Goal: Complete application form: Complete application form

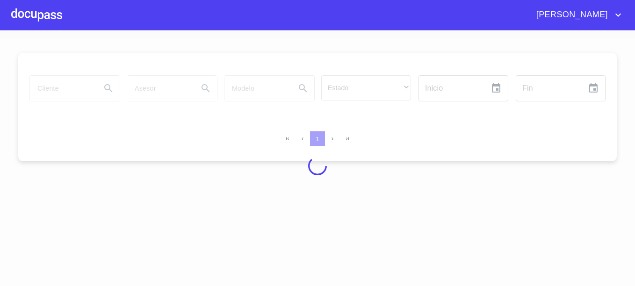
click at [44, 19] on div at bounding box center [36, 15] width 51 height 30
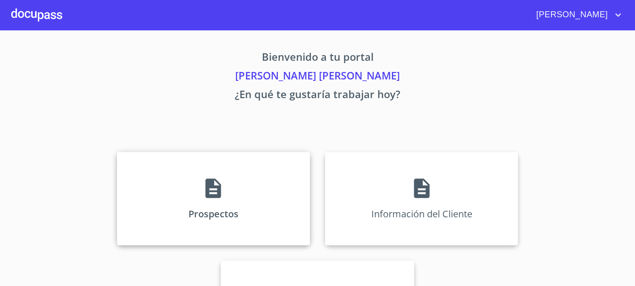
click at [213, 178] on icon at bounding box center [212, 188] width 23 height 23
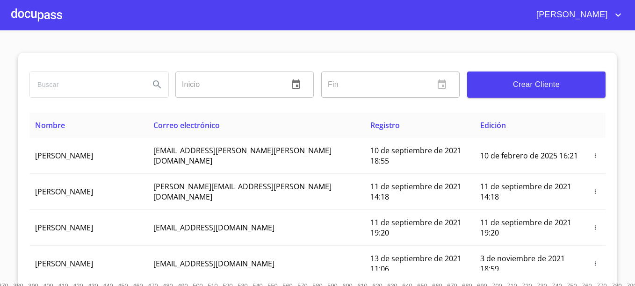
click at [528, 87] on span "Crear Cliente" at bounding box center [535, 84] width 123 height 13
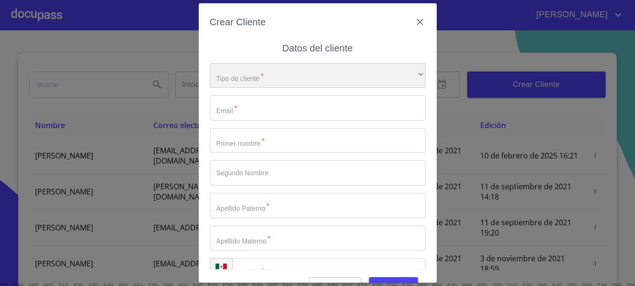
click at [270, 73] on div "​" at bounding box center [317, 75] width 215 height 25
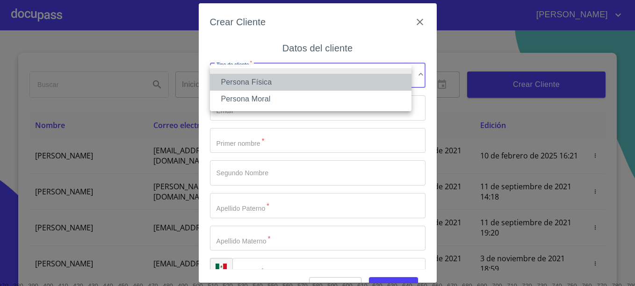
click at [258, 79] on li "Persona Física" at bounding box center [310, 82] width 201 height 17
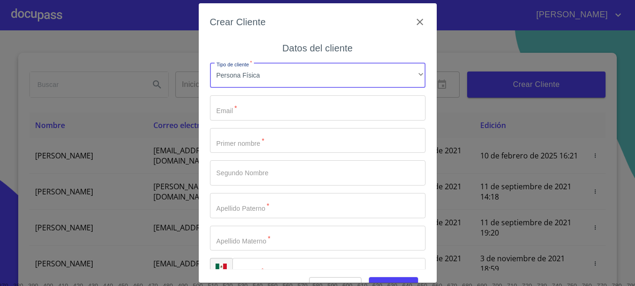
click at [252, 105] on input "Tipo de cliente   *" at bounding box center [317, 107] width 215 height 25
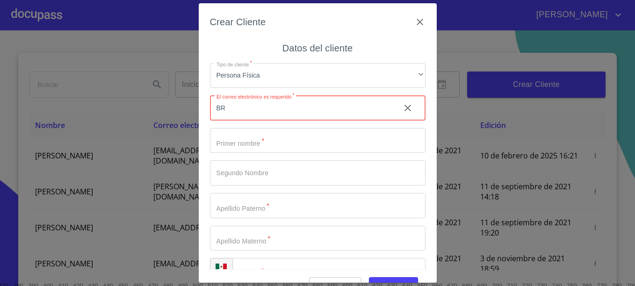
type input "B"
type input "[EMAIL_ADDRESS][DOMAIN_NAME]"
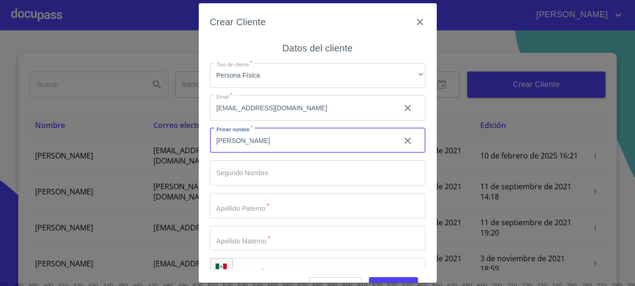
type input "[PERSON_NAME]"
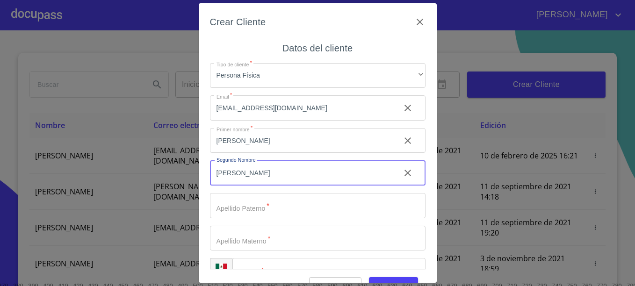
type input "[PERSON_NAME]"
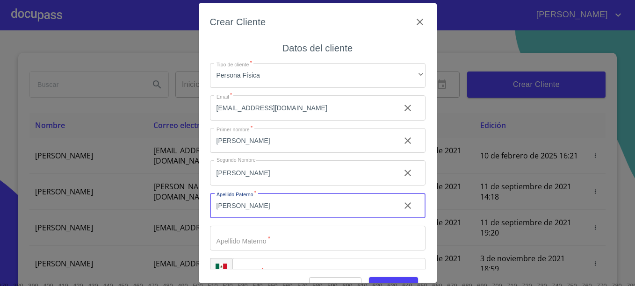
type input "[PERSON_NAME]"
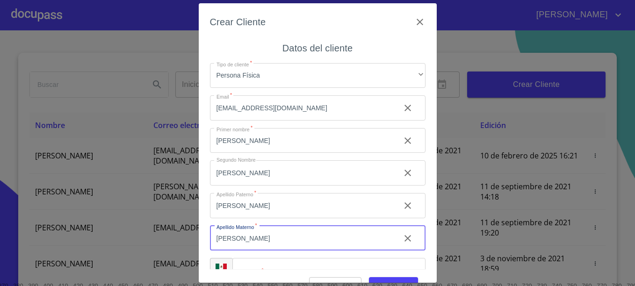
type input "[PERSON_NAME]"
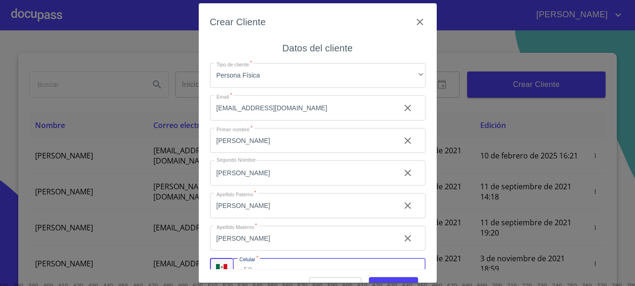
scroll to position [14, 0]
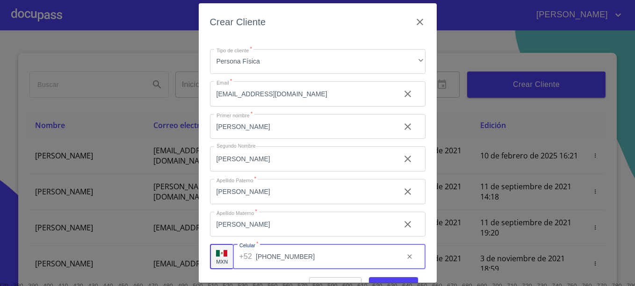
type input "[PHONE_NUMBER]"
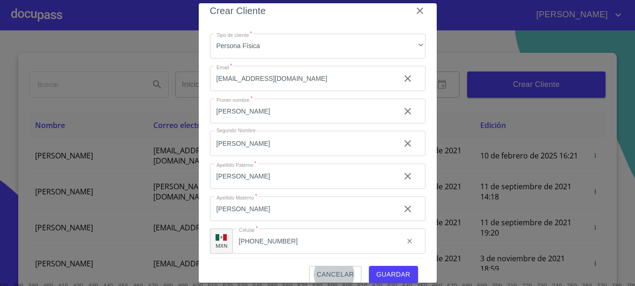
scroll to position [22, 0]
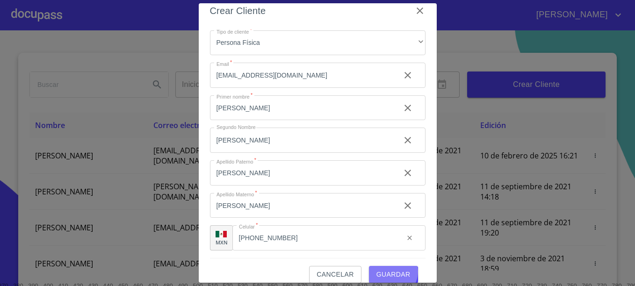
click at [387, 272] on span "Guardar" at bounding box center [393, 275] width 34 height 12
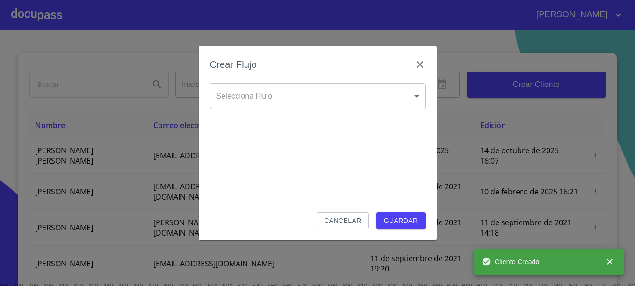
click at [296, 101] on body "[PERSON_NAME] ​ Fin ​ Crear Cliente Nombre Correo electrónico Registro Edición …" at bounding box center [317, 143] width 635 height 286
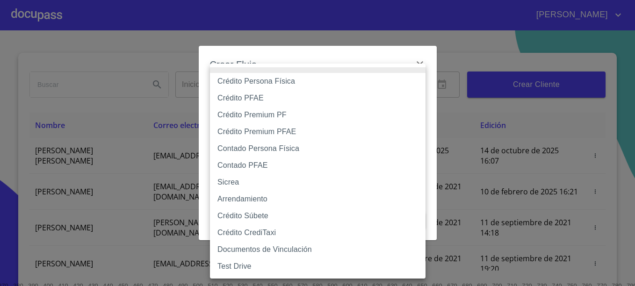
click at [269, 79] on li "Crédito Persona Física" at bounding box center [317, 81] width 215 height 17
type input "6009fb3c7d1714eb8809aa97"
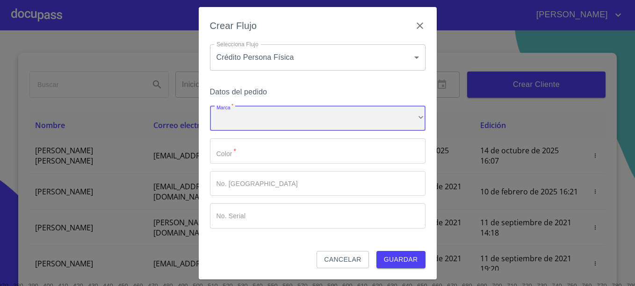
click at [266, 115] on div "​" at bounding box center [317, 118] width 215 height 25
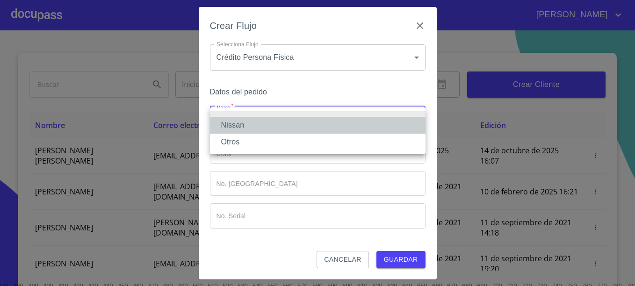
click at [240, 126] on li "Nissan" at bounding box center [317, 125] width 215 height 17
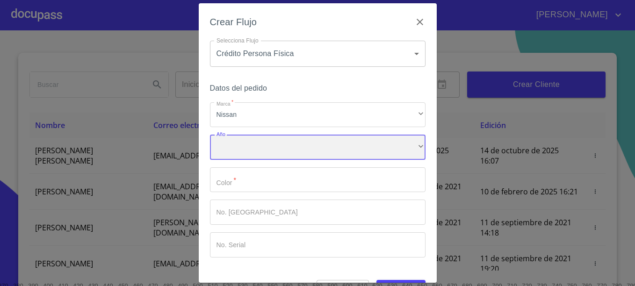
click at [245, 152] on div "​" at bounding box center [317, 147] width 215 height 25
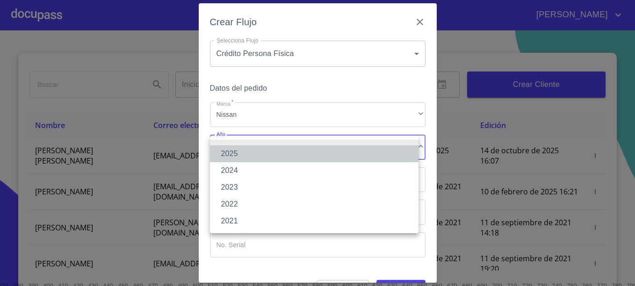
click at [237, 154] on li "2025" at bounding box center [314, 153] width 208 height 17
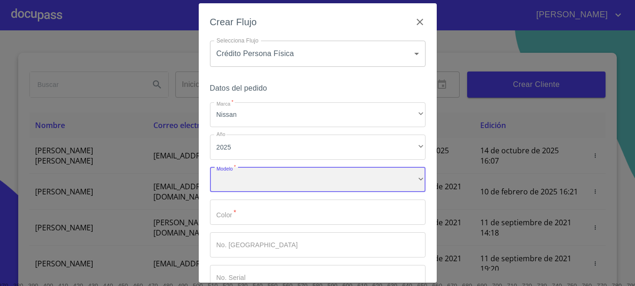
click at [238, 183] on div "​" at bounding box center [317, 179] width 215 height 25
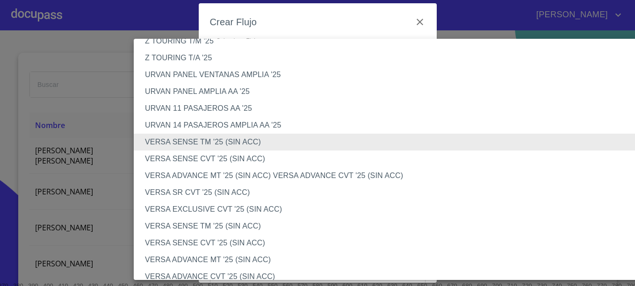
scroll to position [297, 0]
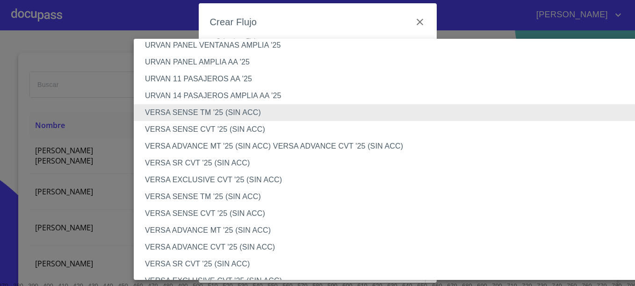
click at [230, 244] on li "VERSA ADVANCE CVT '25 (SIN ACC)" at bounding box center [395, 247] width 522 height 17
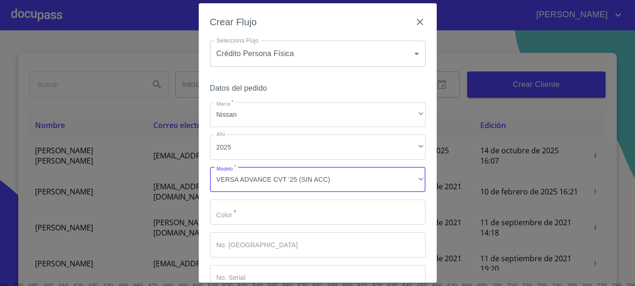
click at [237, 214] on input "Marca   *" at bounding box center [317, 212] width 215 height 25
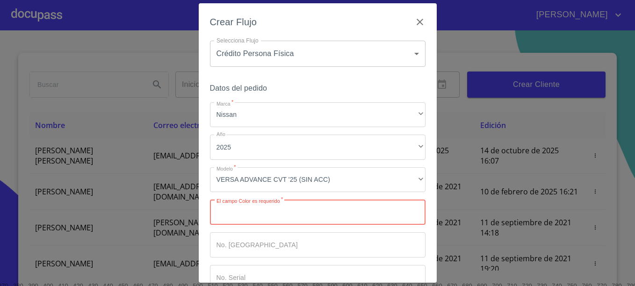
click at [237, 214] on input "Marca   *" at bounding box center [317, 212] width 215 height 25
type input "BLANCO"
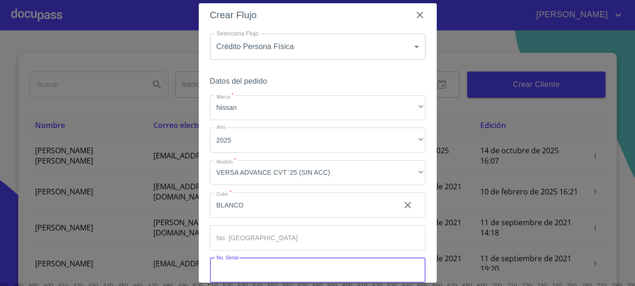
scroll to position [57, 0]
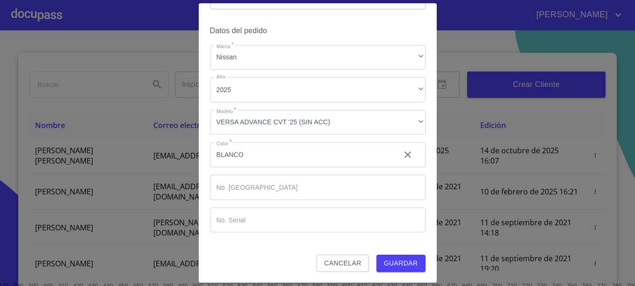
click at [395, 261] on span "Guardar" at bounding box center [401, 264] width 34 height 12
